Goal: Task Accomplishment & Management: Complete application form

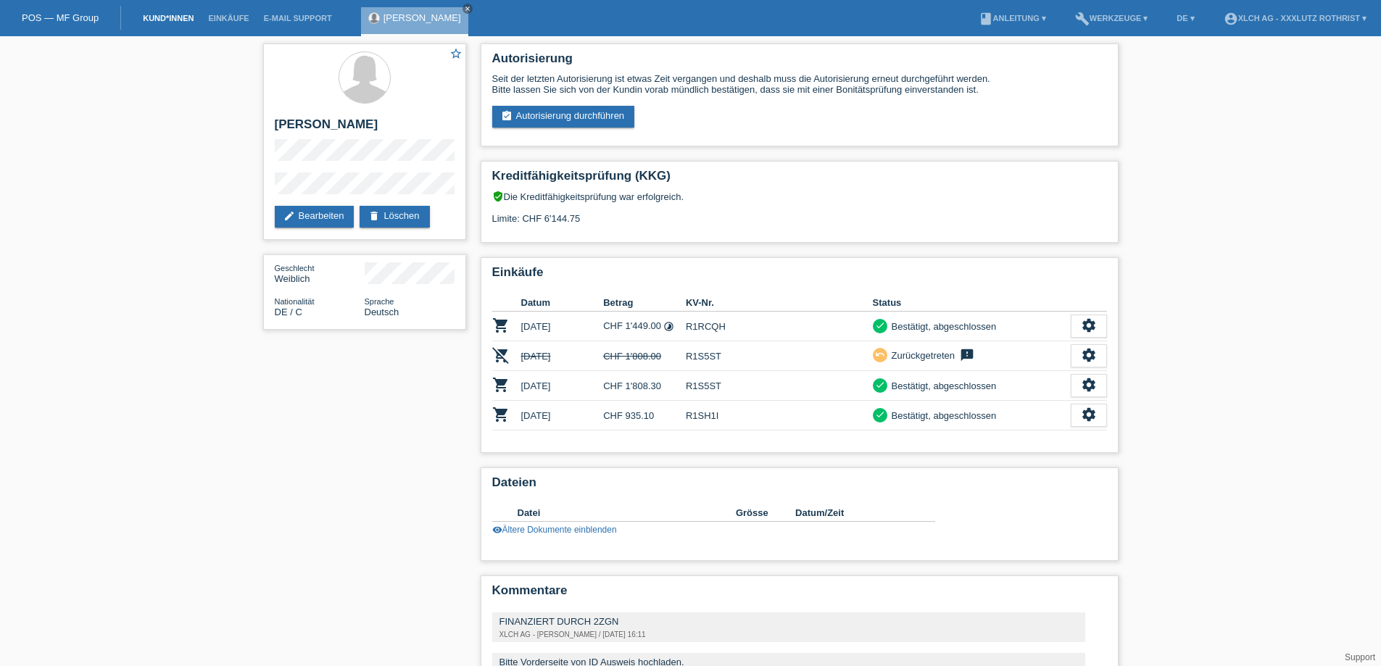
click at [175, 16] on link "Kund*innen" at bounding box center [168, 18] width 65 height 9
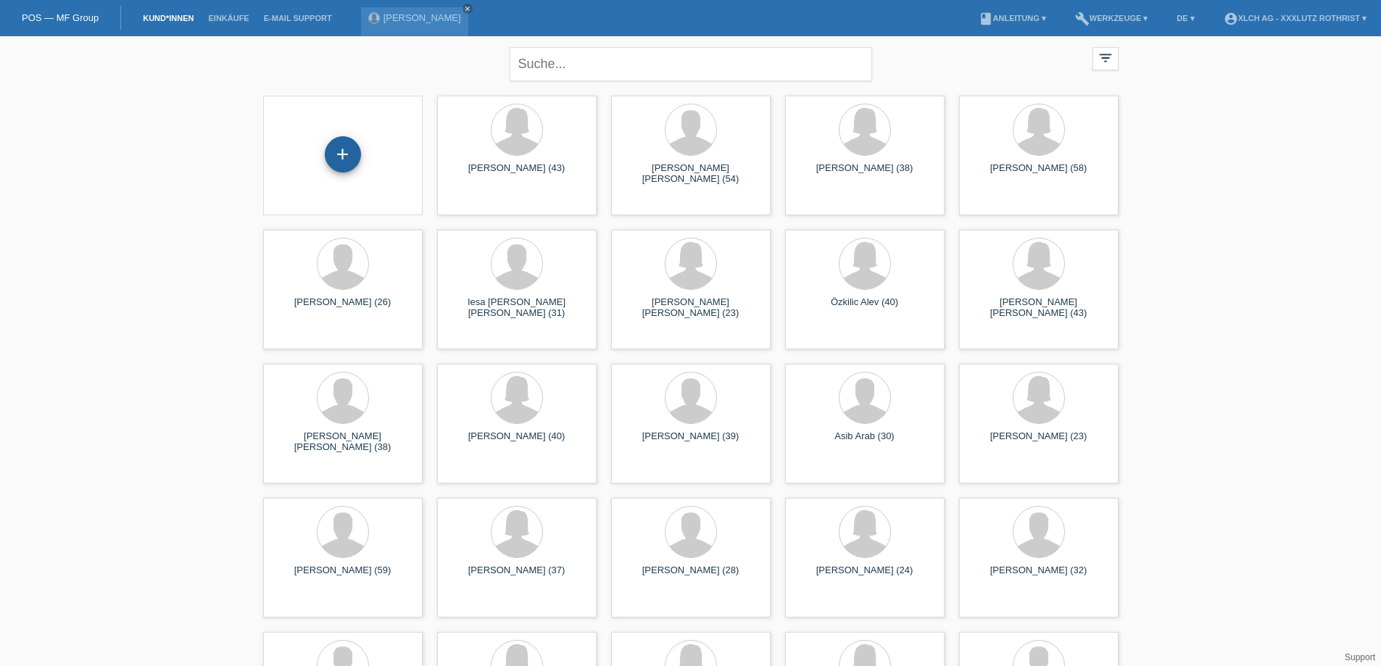
click at [344, 145] on div "+" at bounding box center [343, 154] width 36 height 36
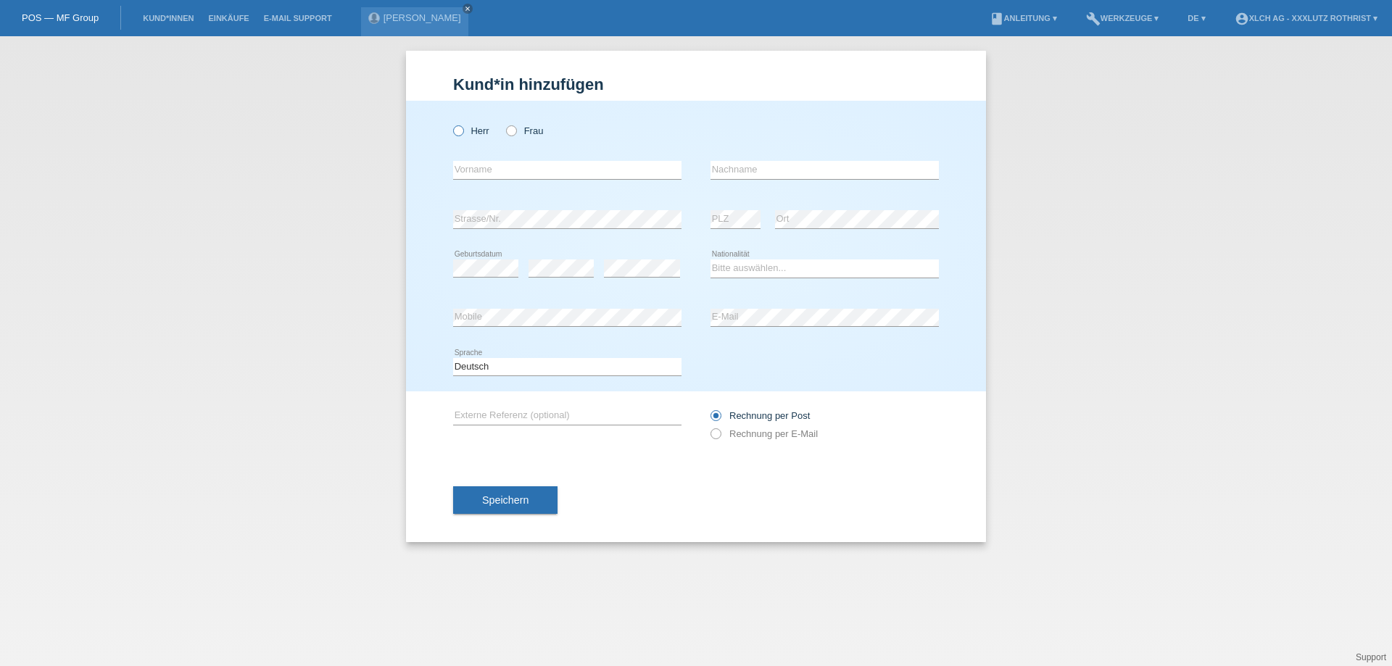
click at [451, 123] on icon at bounding box center [451, 123] width 0 height 0
click at [462, 132] on input "Herr" at bounding box center [457, 129] width 9 height 9
radio input "true"
click at [489, 167] on input "text" at bounding box center [567, 170] width 228 height 18
type input "Sivaneshan"
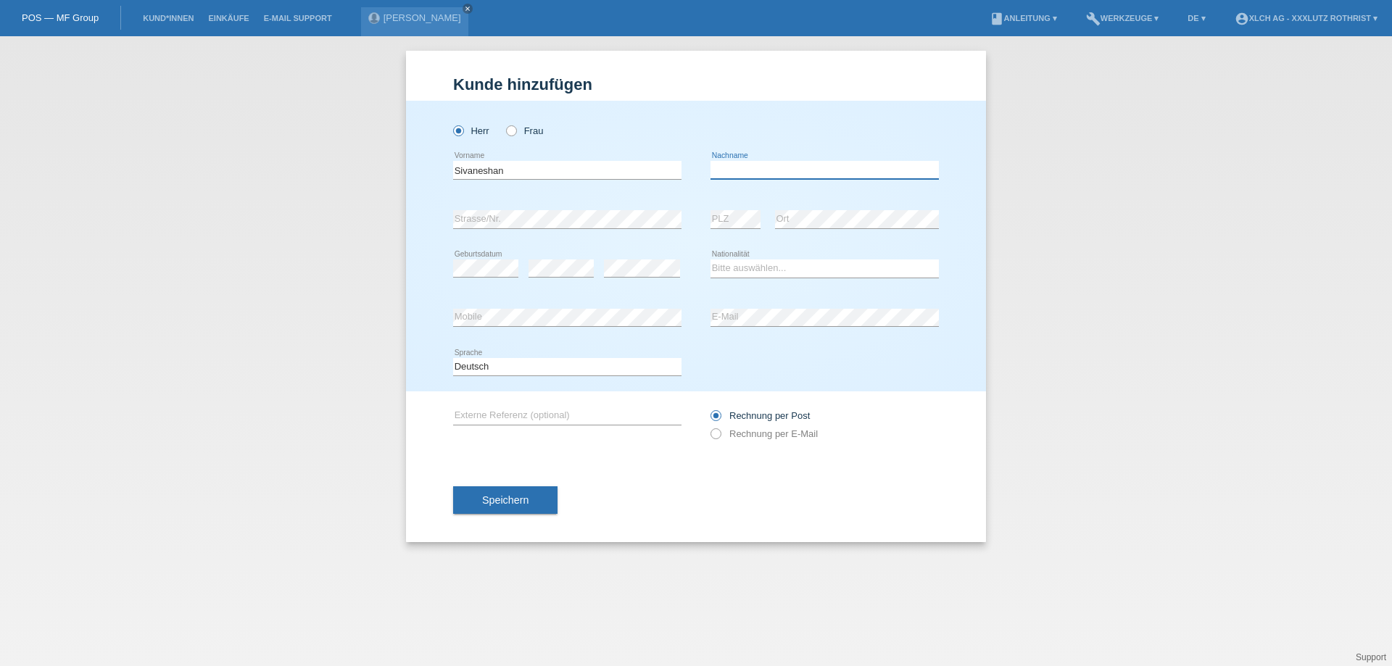
click at [794, 165] on input "text" at bounding box center [824, 170] width 228 height 18
type input "Ramiah"
click at [774, 272] on select "Bitte auswählen... Schweiz Deutschland Liechtenstein Österreich ------------ Af…" at bounding box center [824, 267] width 228 height 17
select select "CH"
click at [710, 259] on select "Bitte auswählen... Schweiz Deutschland Liechtenstein Österreich ------------ Af…" at bounding box center [824, 267] width 228 height 17
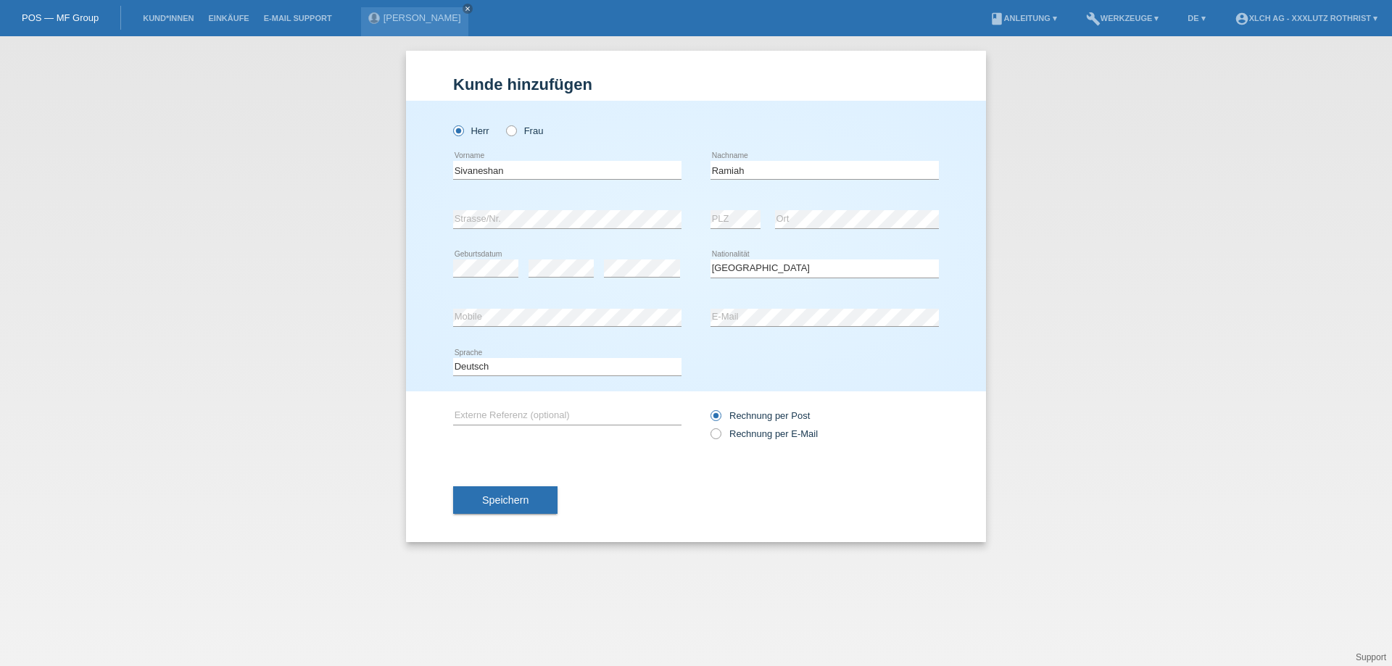
click at [768, 307] on div "error E-Mail" at bounding box center [824, 318] width 228 height 49
click at [771, 440] on div "Rechnung per Post Rechnung per E-Mail" at bounding box center [824, 425] width 228 height 36
click at [763, 436] on label "Rechnung per E-Mail" at bounding box center [763, 433] width 107 height 11
click at [720, 436] on input "Rechnung per E-Mail" at bounding box center [714, 437] width 9 height 18
radio input "true"
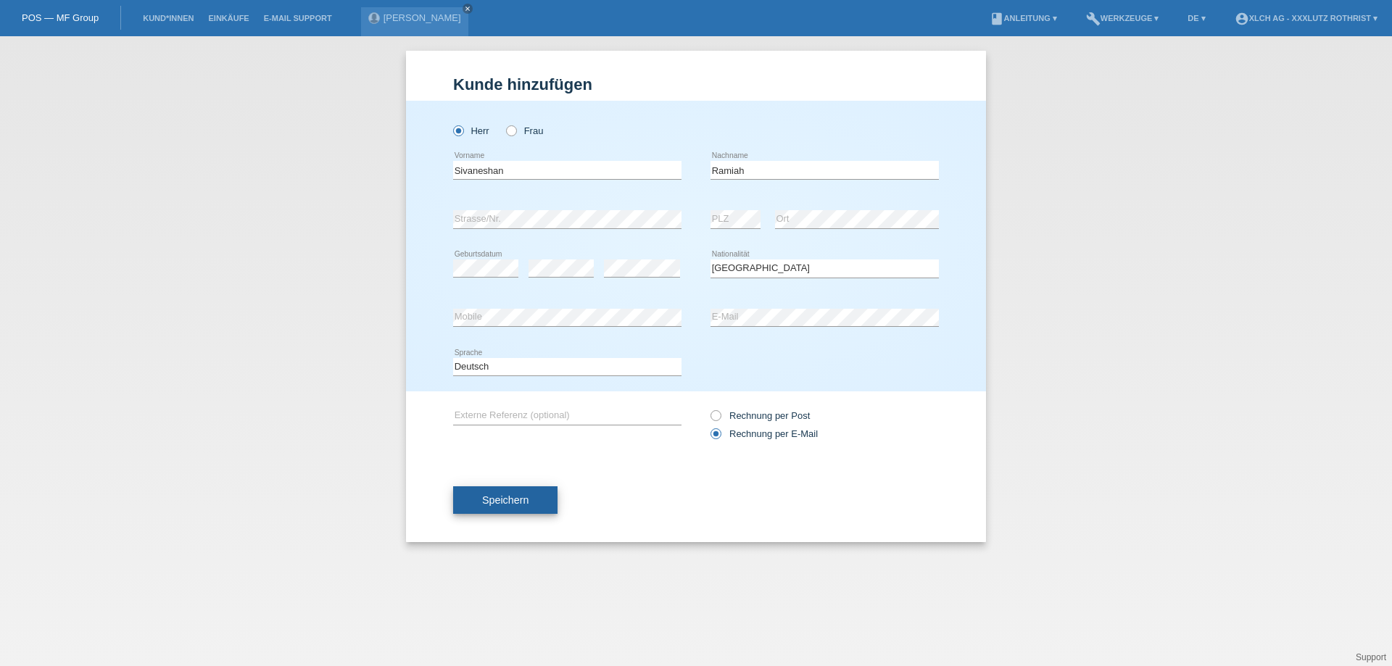
click at [519, 503] on span "Speichern" at bounding box center [505, 500] width 46 height 12
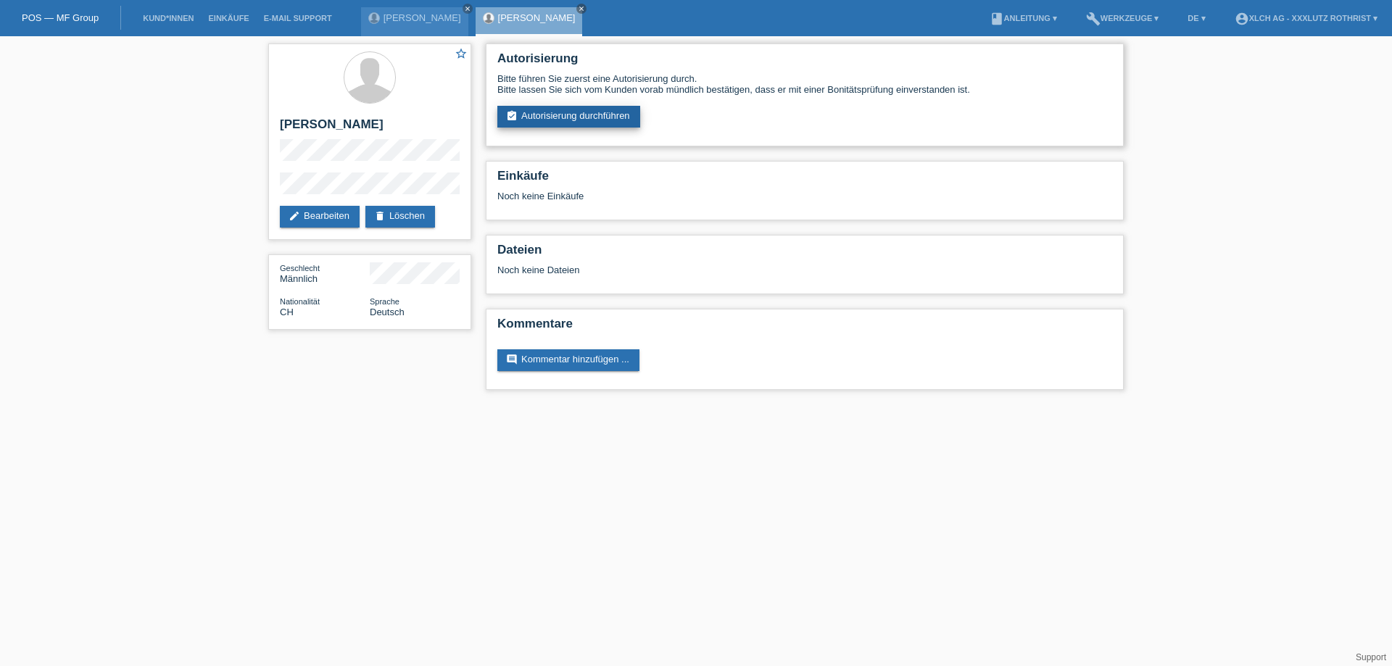
click at [533, 107] on link "assignment_turned_in Autorisierung durchführen" at bounding box center [568, 117] width 143 height 22
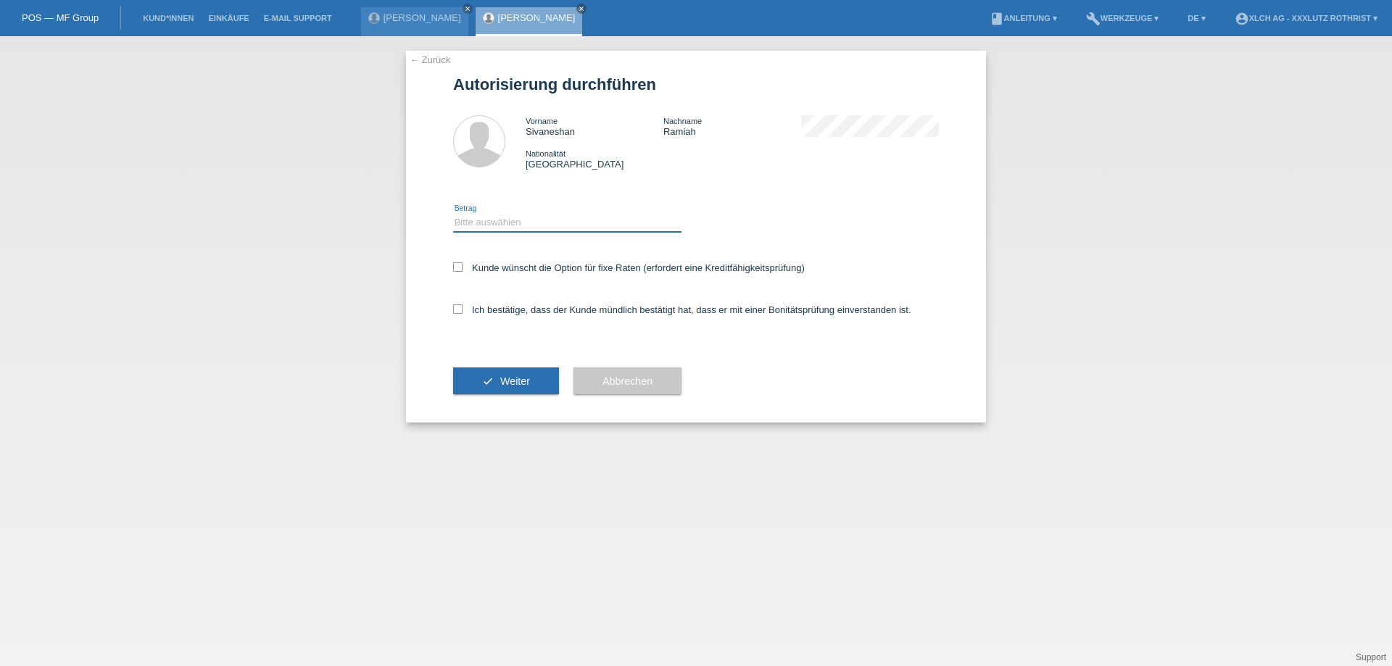
click at [623, 222] on select "Bitte auswählen CHF 1.00 - CHF 499.00 CHF 500.00 - CHF 1'999.00 CHF 2'000.00 - …" at bounding box center [567, 222] width 228 height 17
select select "3"
click at [453, 214] on select "Bitte auswählen CHF 1.00 - CHF 499.00 CHF 500.00 - CHF 1'999.00 CHF 2'000.00 - …" at bounding box center [567, 222] width 228 height 17
drag, startPoint x: 594, startPoint y: 303, endPoint x: 607, endPoint y: 286, distance: 21.7
click at [594, 304] on div "Ich bestätige, dass der Kunde mündlich bestätigt hat, dass er mit einer Bonität…" at bounding box center [696, 314] width 486 height 49
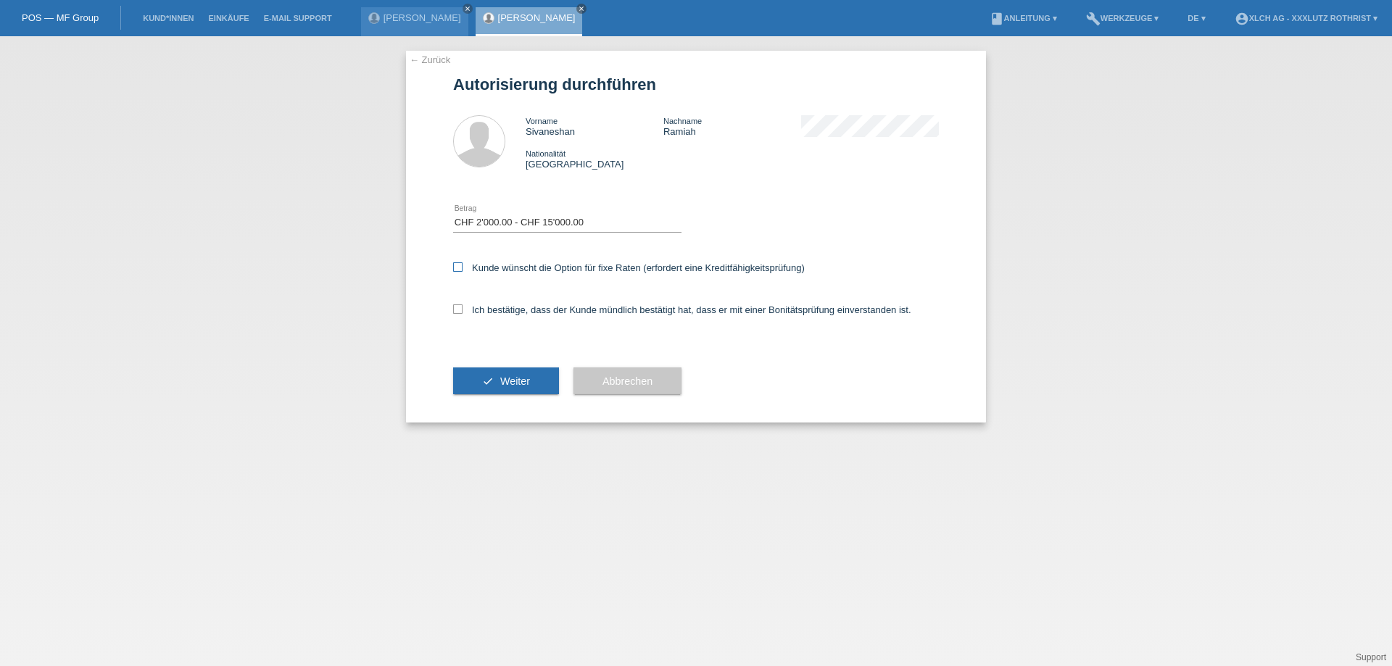
click at [613, 263] on label "Kunde wünscht die Option für fixe Raten (erfordert eine Kreditfähigkeitsprüfung)" at bounding box center [629, 267] width 352 height 11
click at [462, 263] on input "Kunde wünscht die Option für fixe Raten (erfordert eine Kreditfähigkeitsprüfung)" at bounding box center [457, 266] width 9 height 9
checkbox input "true"
click at [598, 310] on label "Ich bestätige, dass der Kunde mündlich bestätigt hat, dass er mit einer Bonität…" at bounding box center [682, 309] width 458 height 11
click at [462, 310] on input "Ich bestätige, dass der Kunde mündlich bestätigt hat, dass er mit einer Bonität…" at bounding box center [457, 308] width 9 height 9
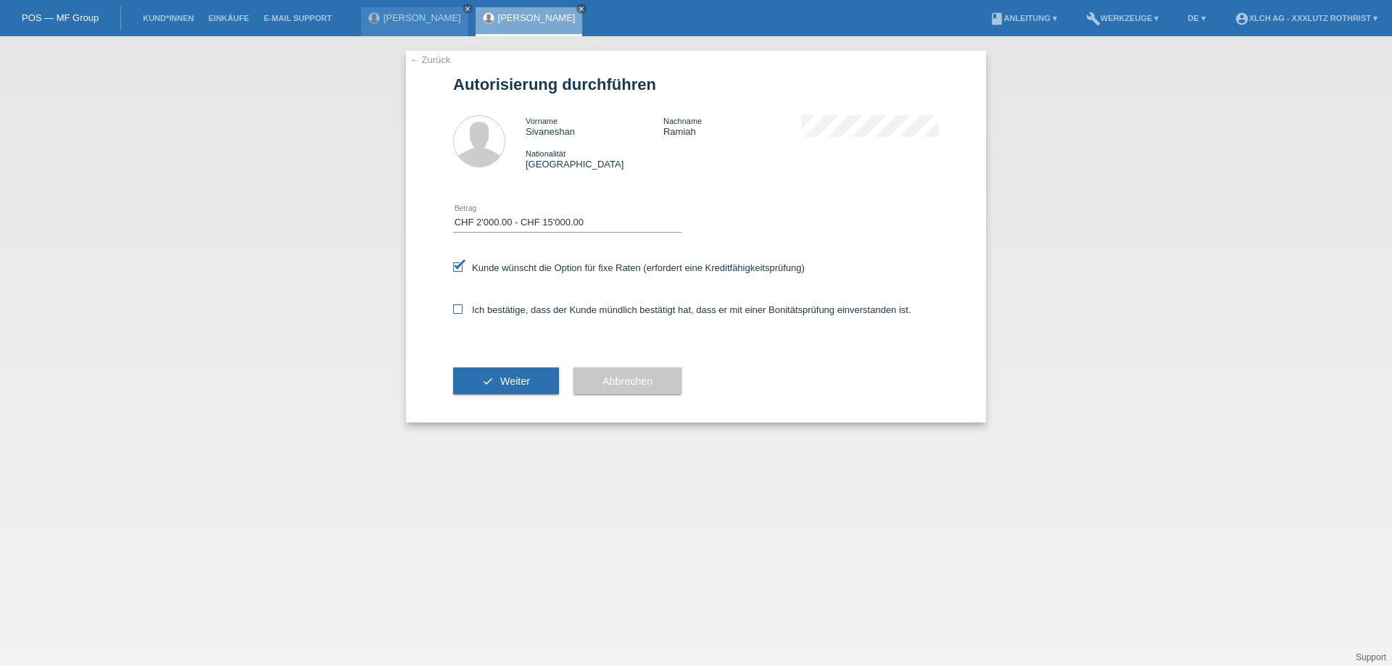
checkbox input "true"
click at [530, 376] on button "check Weiter" at bounding box center [506, 381] width 106 height 28
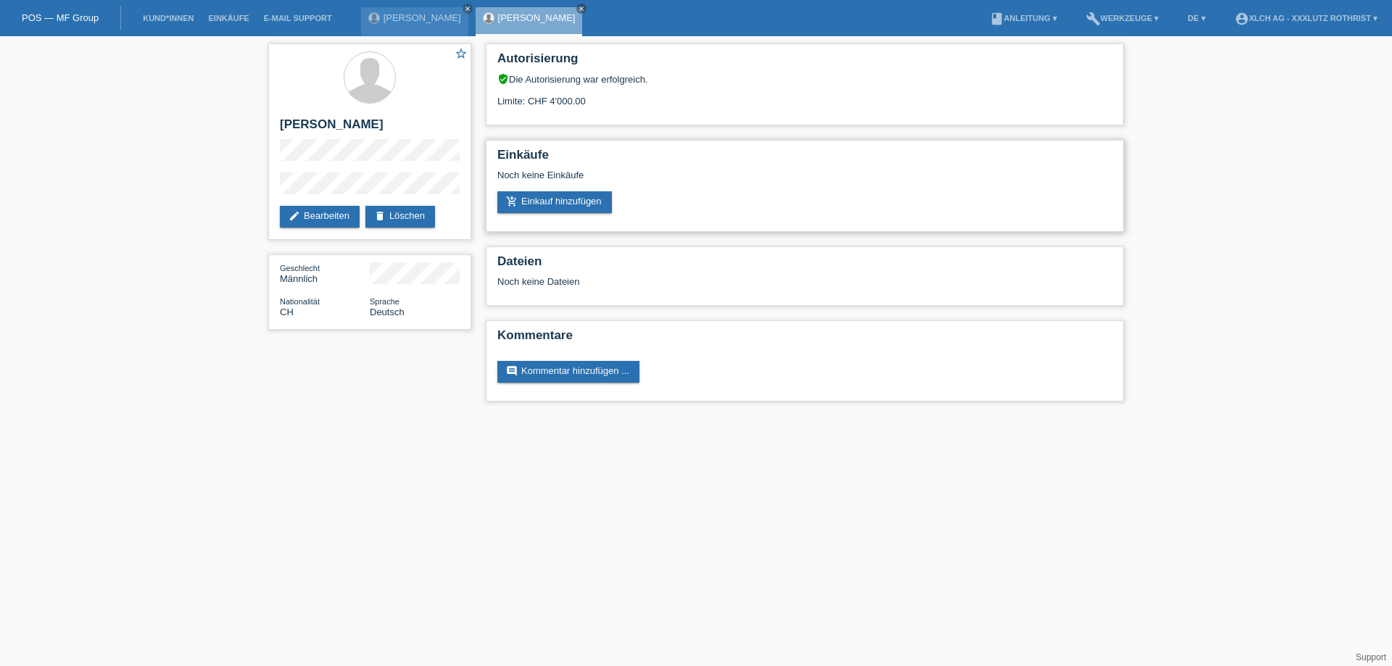
click at [568, 184] on div "Noch keine Einkäufe" at bounding box center [804, 181] width 615 height 22
click at [562, 202] on link "add_shopping_cart Einkauf hinzufügen" at bounding box center [554, 202] width 115 height 22
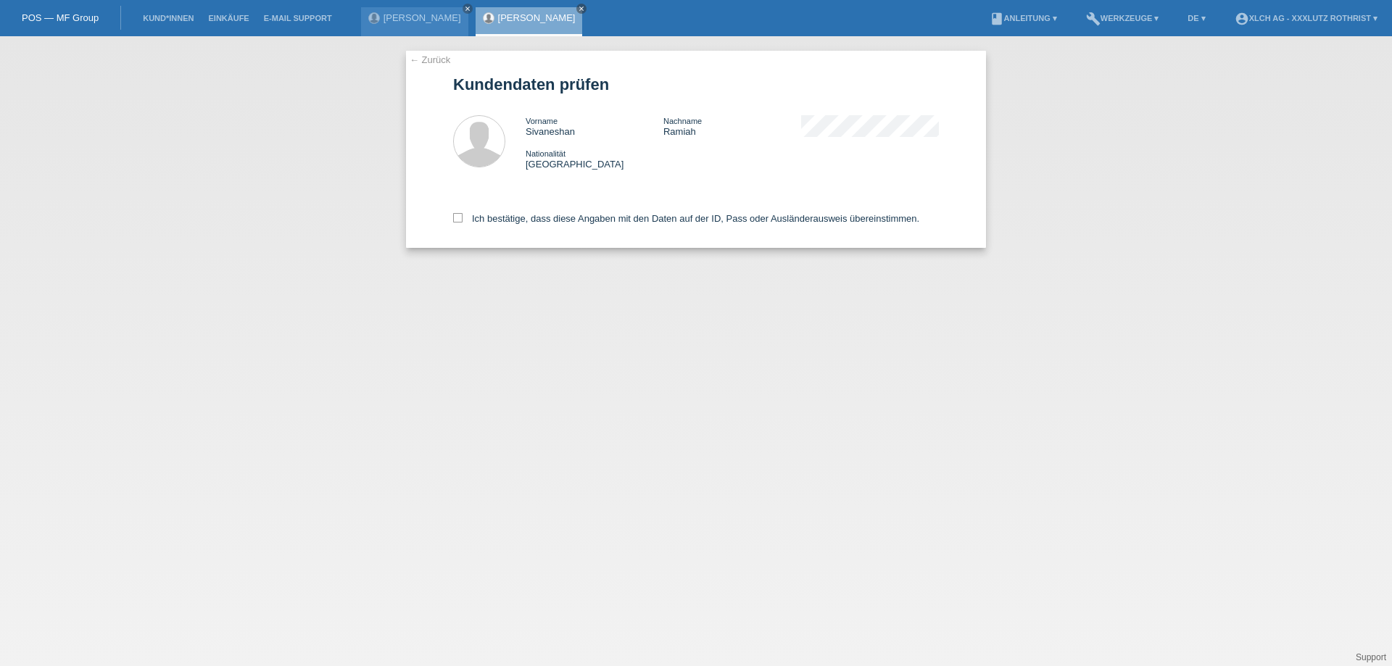
click at [425, 58] on link "← Zurück" at bounding box center [430, 59] width 41 height 11
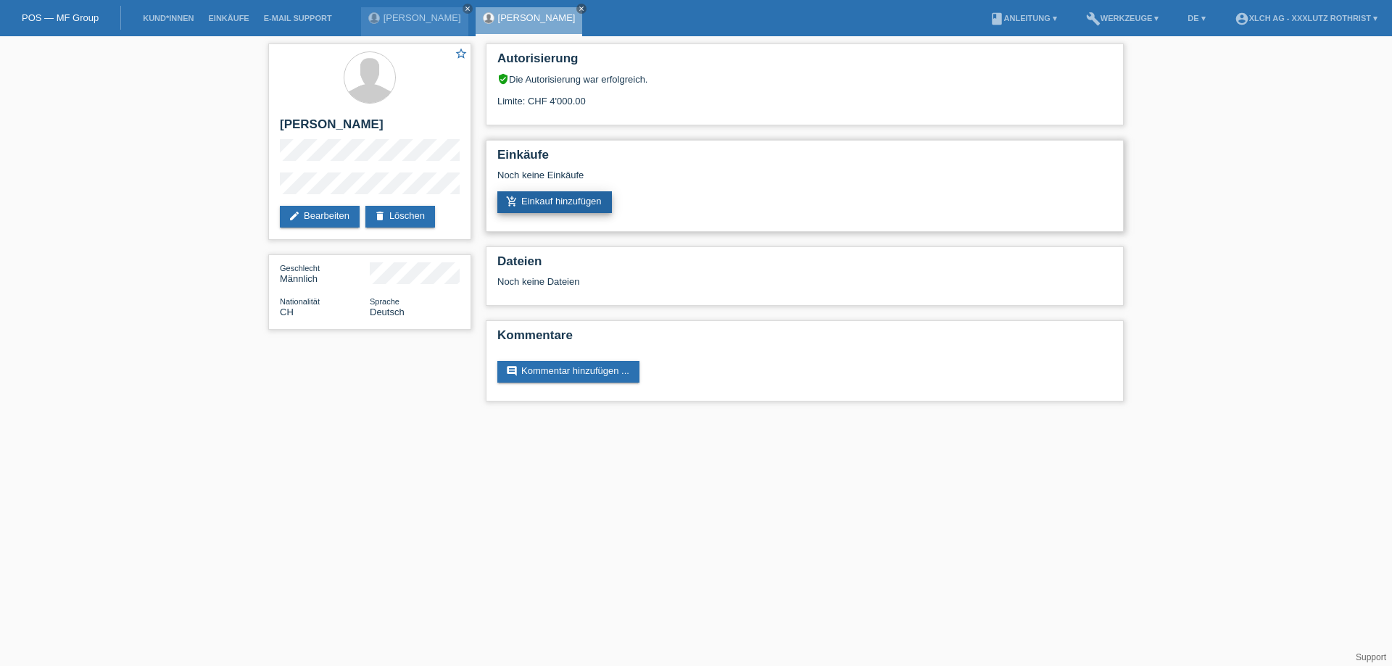
click at [586, 210] on link "add_shopping_cart Einkauf hinzufügen" at bounding box center [554, 202] width 115 height 22
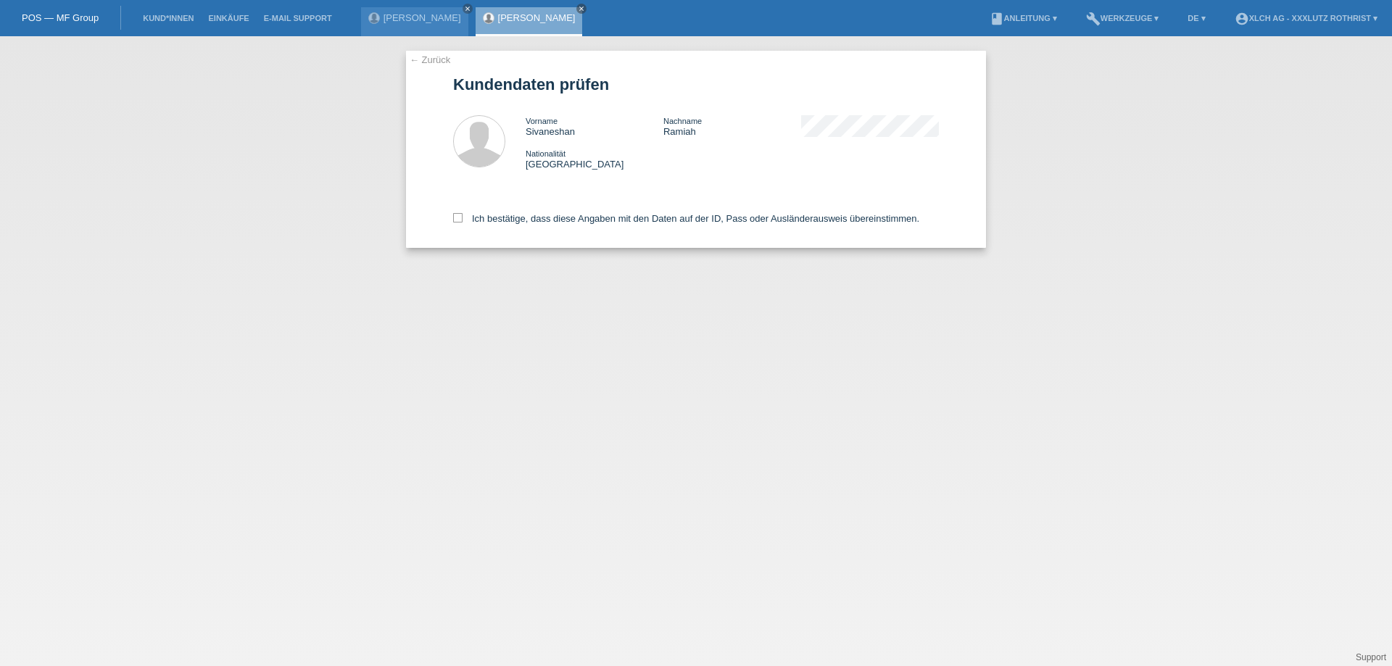
click at [532, 228] on div "Ich bestätige, dass diese Angaben mit den Daten auf der ID, Pass oder Ausländer…" at bounding box center [696, 216] width 486 height 64
click at [533, 221] on label "Ich bestätige, dass diese Angaben mit den Daten auf der ID, Pass oder Ausländer…" at bounding box center [686, 218] width 466 height 11
click at [462, 221] on input "Ich bestätige, dass diese Angaben mit den Daten auf der ID, Pass oder Ausländer…" at bounding box center [457, 217] width 9 height 9
checkbox input "true"
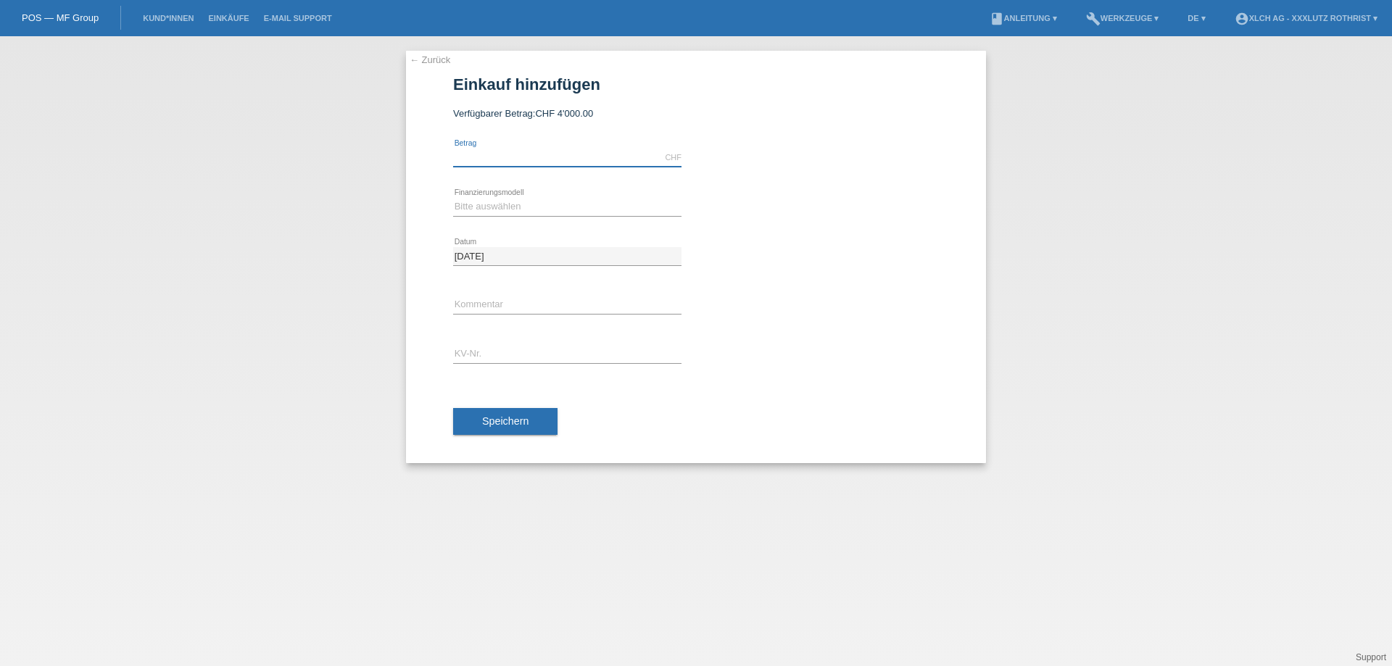
drag, startPoint x: 0, startPoint y: 0, endPoint x: 544, endPoint y: 157, distance: 566.6
click at [544, 157] on input "text" at bounding box center [567, 158] width 228 height 18
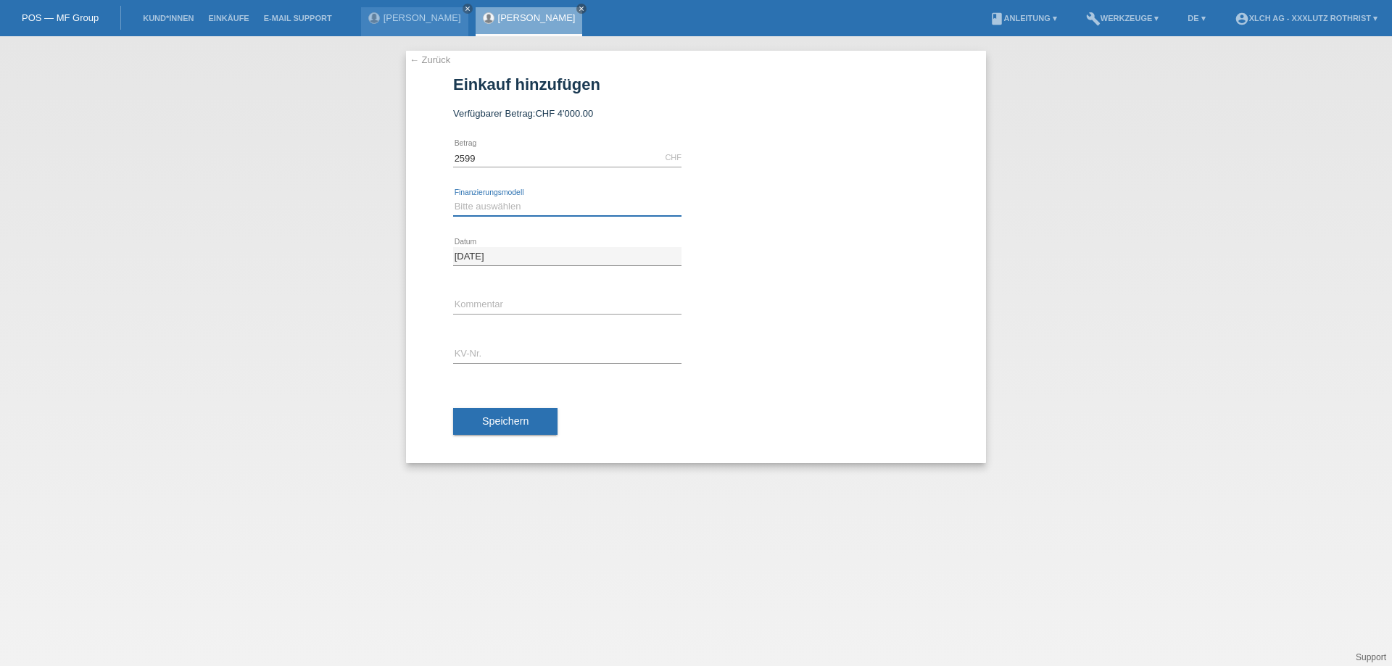
type input "2599.00"
click at [478, 208] on select "Bitte auswählen Kauf auf Rechnung mit Teilzahlungsoption Fixe Raten - Zinsübern…" at bounding box center [567, 206] width 228 height 17
click at [791, 209] on div "Bitte auswählen Kauf auf Rechnung mit Teilzahlungsoption Fixe Raten - Zinsübern…" at bounding box center [696, 207] width 486 height 49
click at [534, 209] on select "Bitte auswählen Kauf auf Rechnung mit Teilzahlungsoption Fixe Raten - Zinsübern…" at bounding box center [567, 206] width 228 height 17
click at [453, 198] on select "Bitte auswählen Kauf auf Rechnung mit Teilzahlungsoption Fixe Raten - Zinsübern…" at bounding box center [567, 206] width 228 height 17
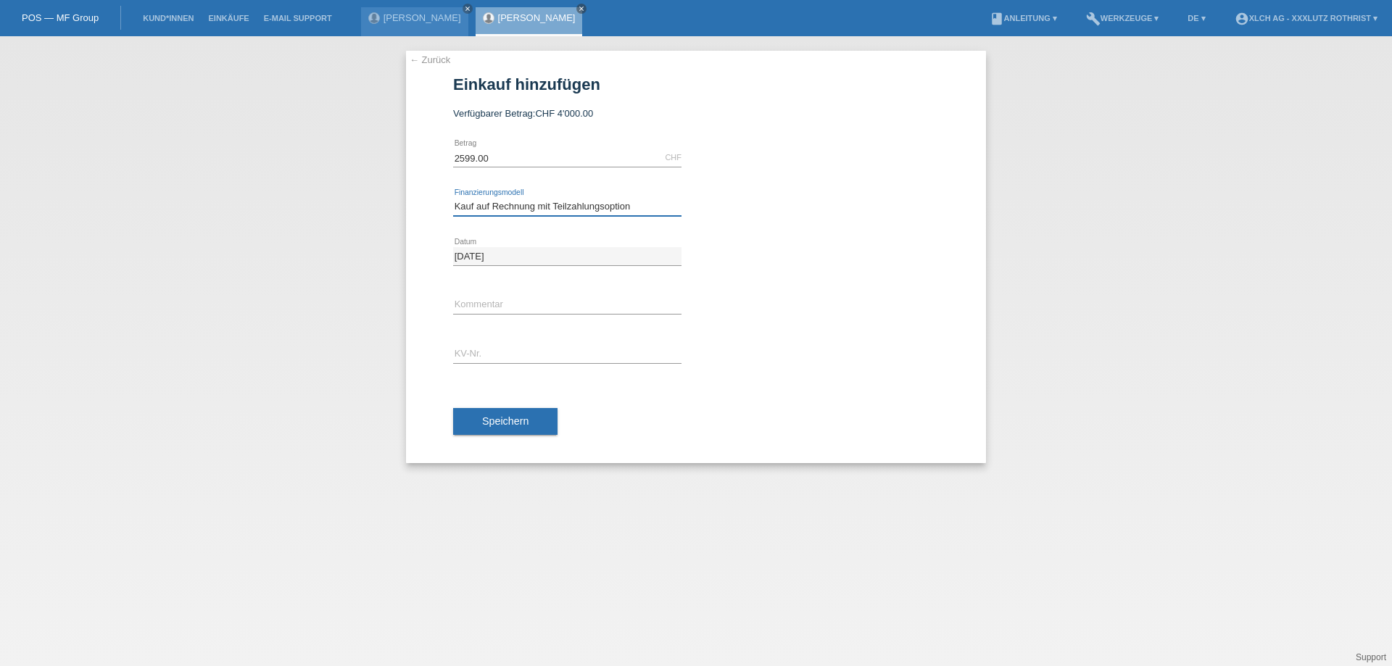
click at [617, 206] on select "Bitte auswählen Kauf auf Rechnung mit Teilzahlungsoption Fixe Raten - Zinsübern…" at bounding box center [567, 206] width 228 height 17
select select "109"
click at [453, 198] on select "Bitte auswählen Kauf auf Rechnung mit Teilzahlungsoption Fixe Raten - Zinsübern…" at bounding box center [567, 206] width 228 height 17
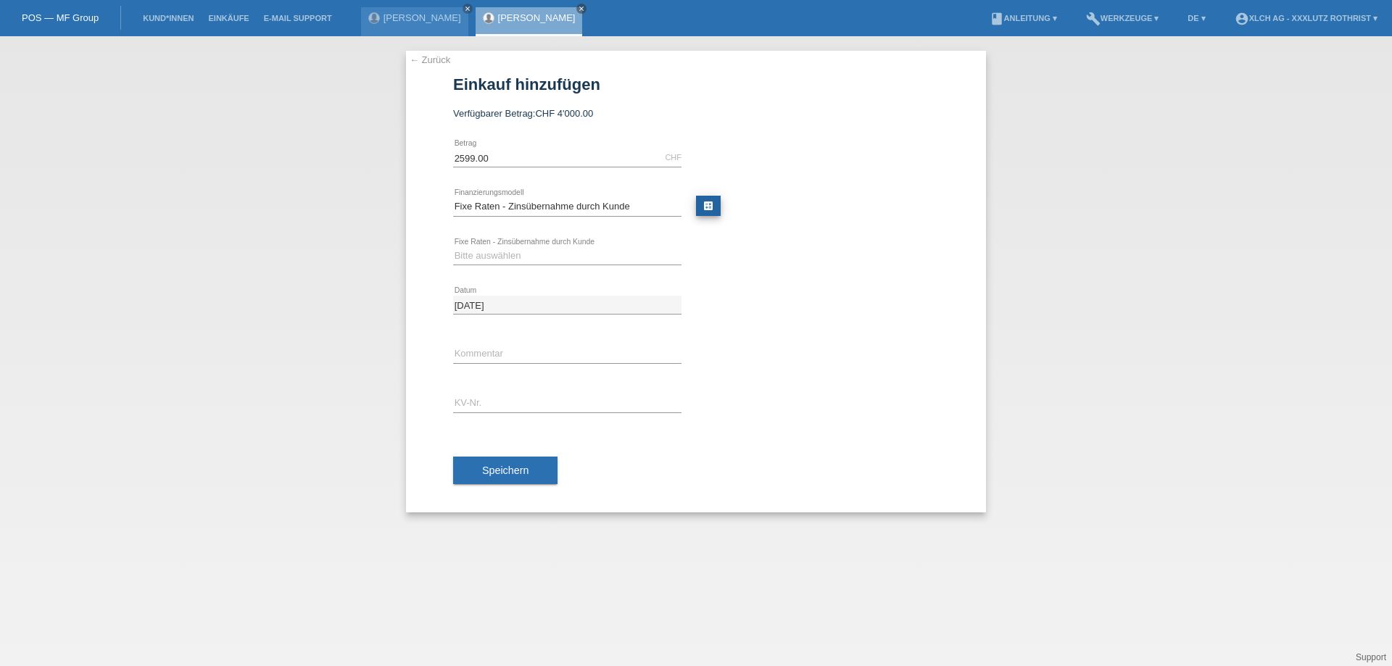
click at [701, 204] on link "calculate" at bounding box center [708, 206] width 25 height 20
type input "2599.00"
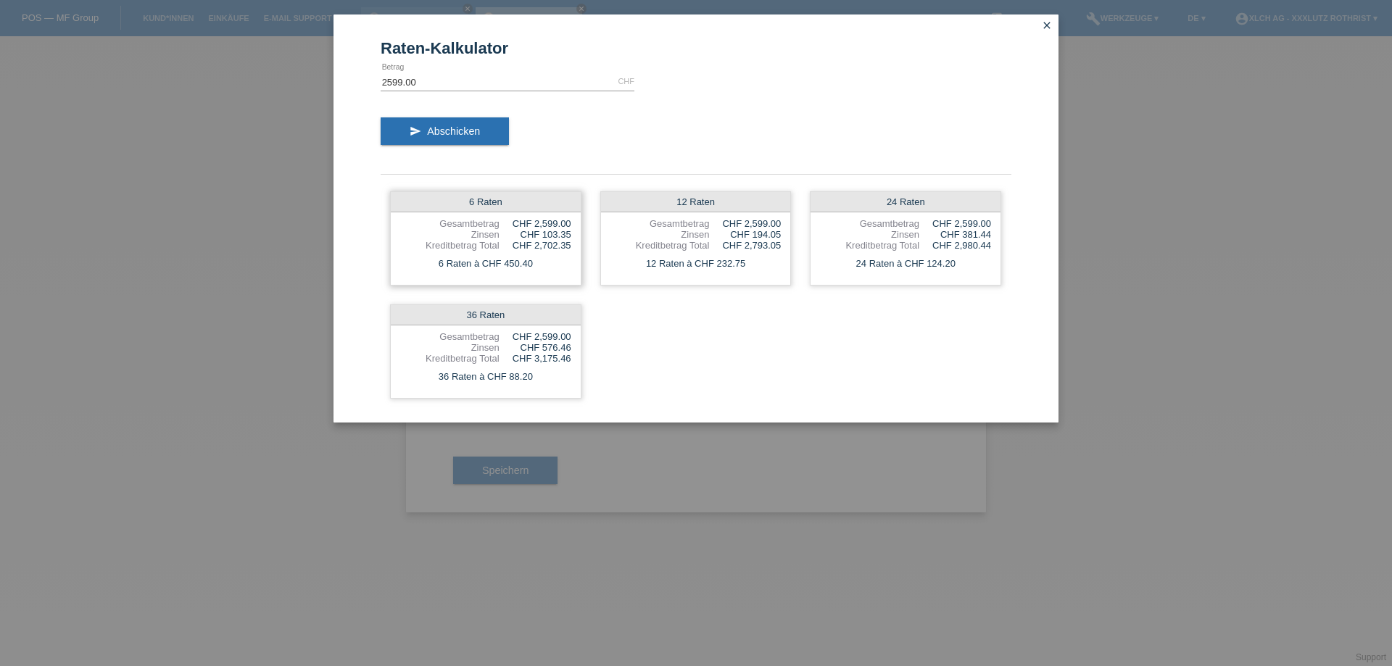
drag, startPoint x: 535, startPoint y: 265, endPoint x: 504, endPoint y: 262, distance: 31.3
click at [504, 262] on div "6 Raten à CHF 450.40" at bounding box center [486, 263] width 190 height 19
click at [568, 267] on div "6 Raten à CHF 450.40" at bounding box center [486, 263] width 190 height 19
click at [528, 265] on div "6 Raten à CHF 450.40" at bounding box center [486, 263] width 190 height 19
click at [1047, 22] on icon "close" at bounding box center [1047, 26] width 12 height 12
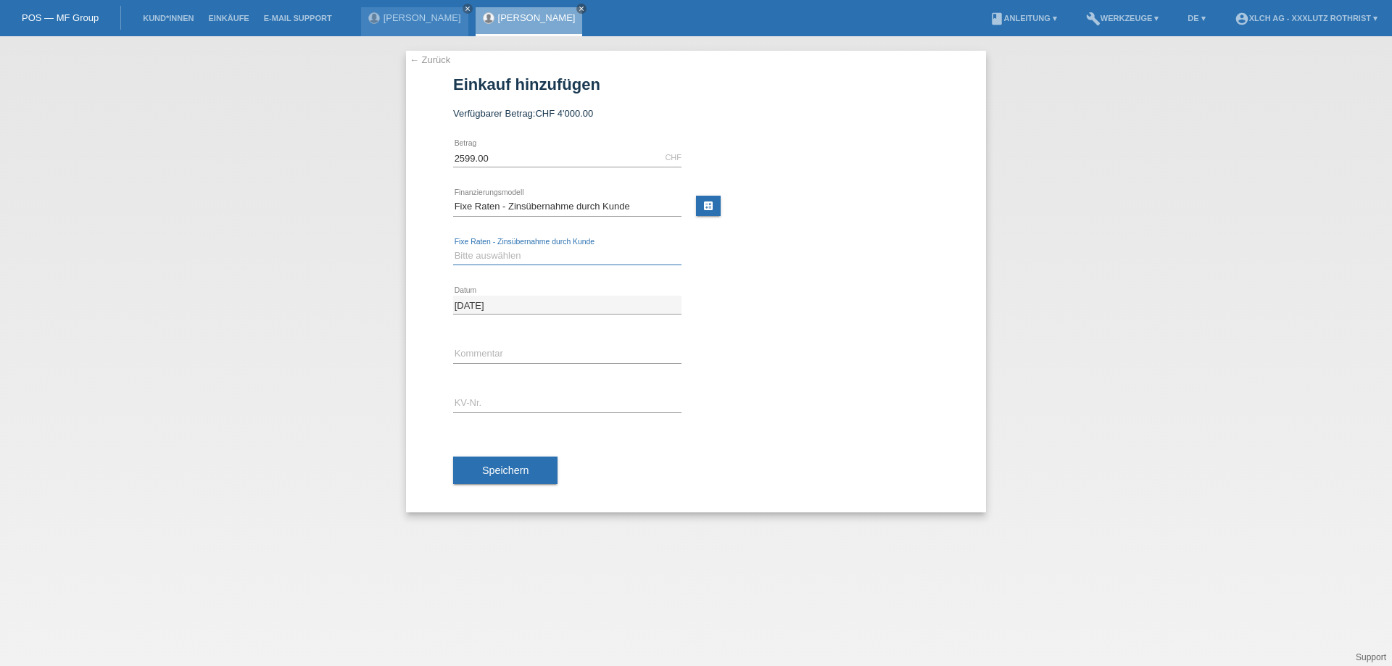
click at [505, 257] on select "Bitte auswählen 6 Raten 12 Raten 24 Raten 36 Raten" at bounding box center [567, 255] width 228 height 17
select select "314"
click at [453, 247] on select "Bitte auswählen 6 Raten 12 Raten 24 Raten 36 Raten" at bounding box center [567, 255] width 228 height 17
click at [493, 355] on input "text" at bounding box center [567, 354] width 228 height 18
type input "Finanziert durch 351M"
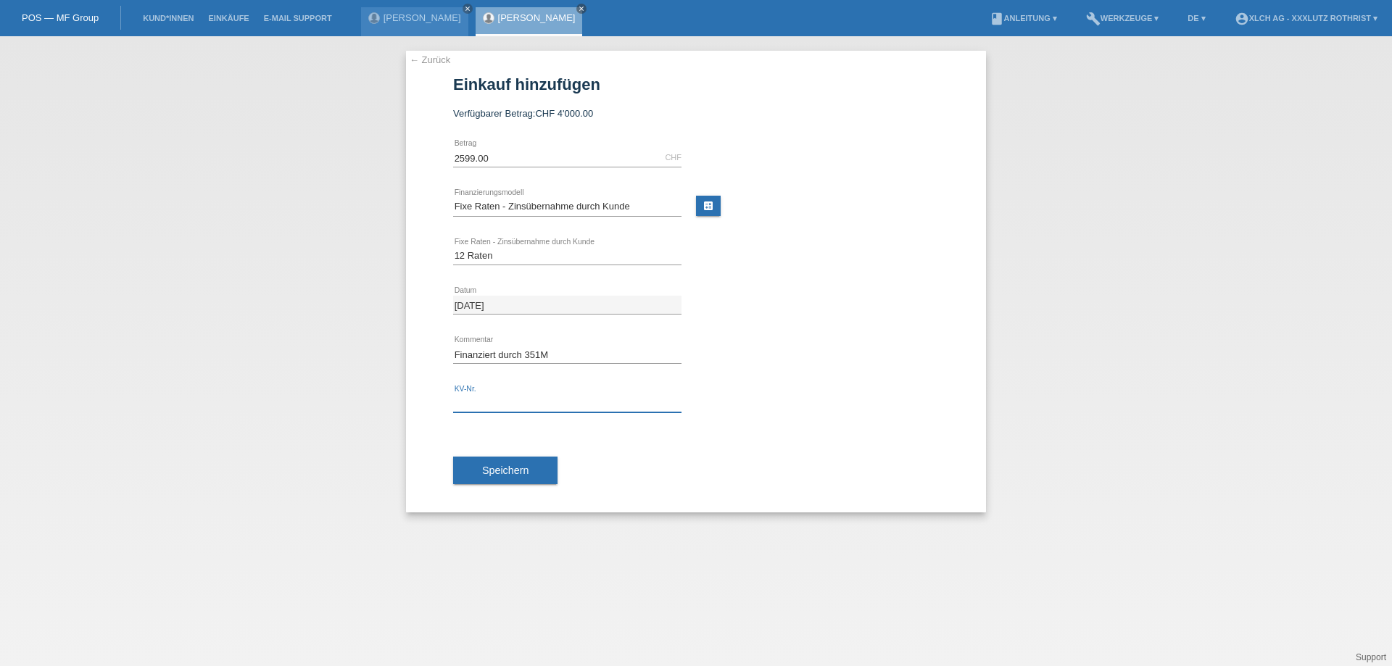
click at [542, 404] on input "text" at bounding box center [567, 403] width 228 height 18
type input "R1SLA2"
click at [515, 462] on button "Speichern" at bounding box center [505, 471] width 104 height 28
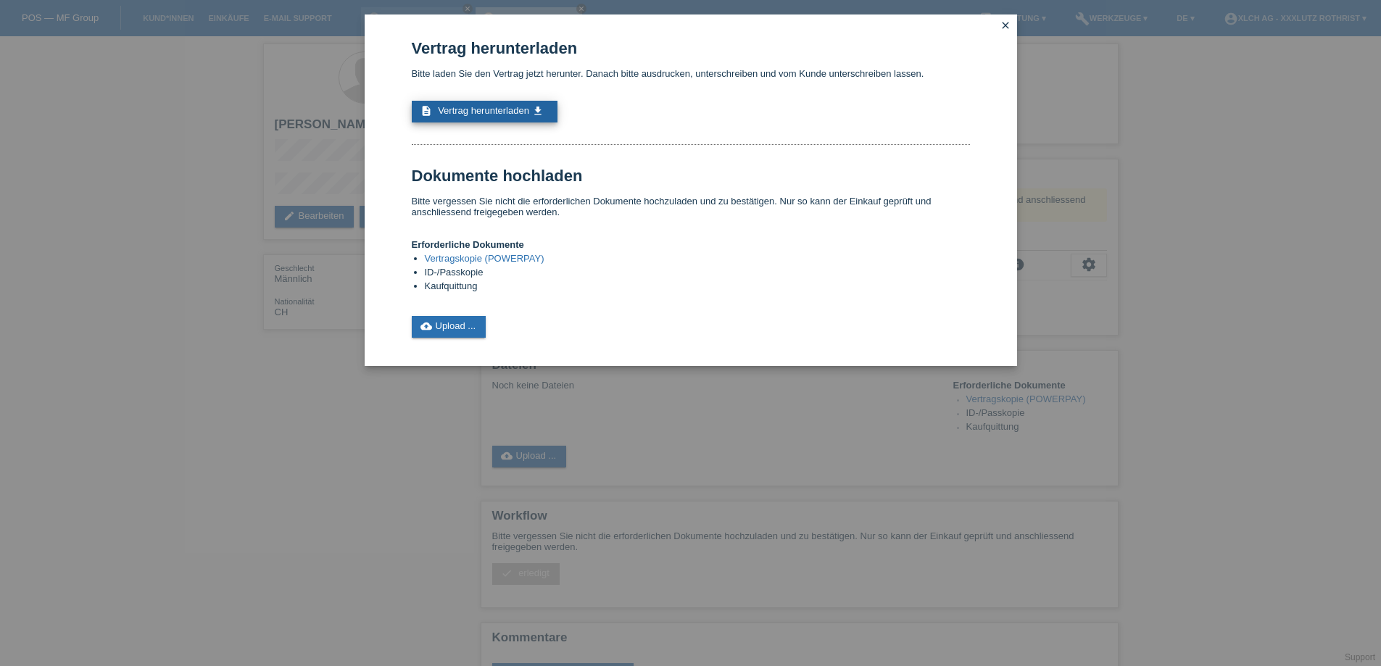
click at [505, 114] on span "Vertrag herunterladen" at bounding box center [483, 110] width 91 height 11
click at [997, 23] on link "close" at bounding box center [1005, 26] width 19 height 17
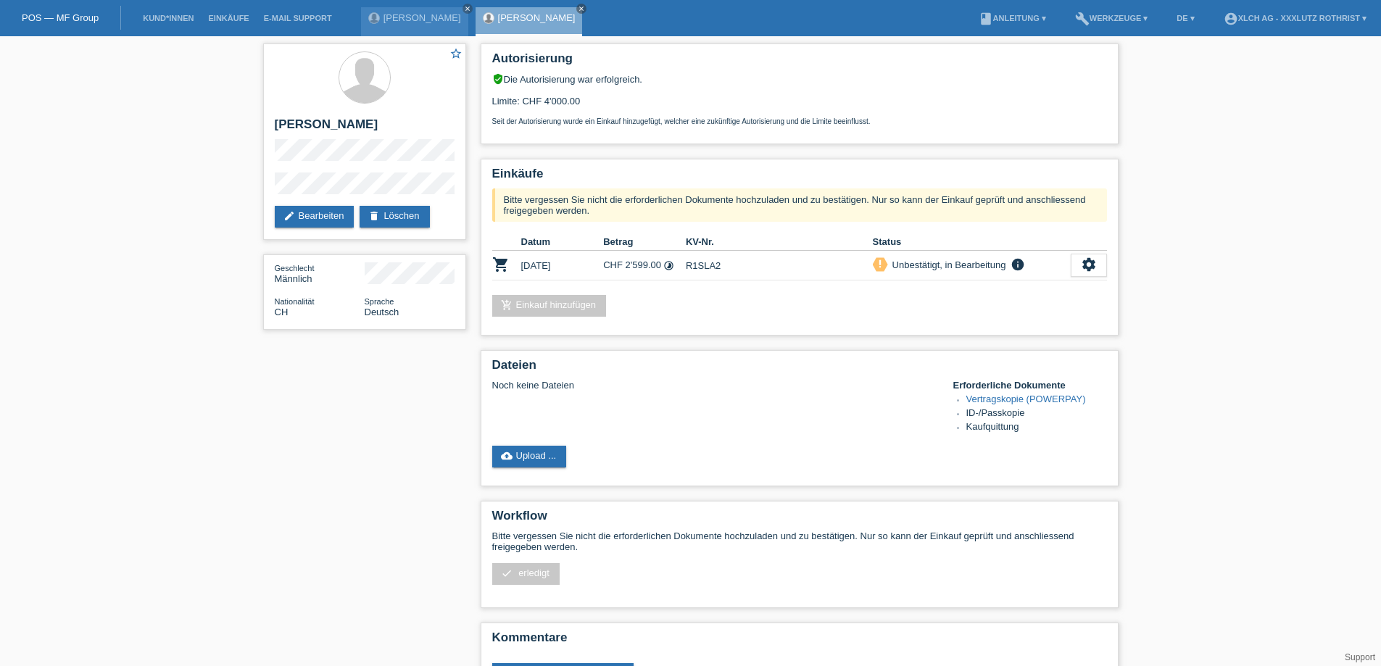
click at [1244, 371] on div "star_border Sivaneshan Ramiah edit Bearbeiten delete Löschen Geschlecht Männlic…" at bounding box center [690, 377] width 1381 height 682
click at [146, 19] on link "Kund*innen" at bounding box center [168, 18] width 65 height 9
